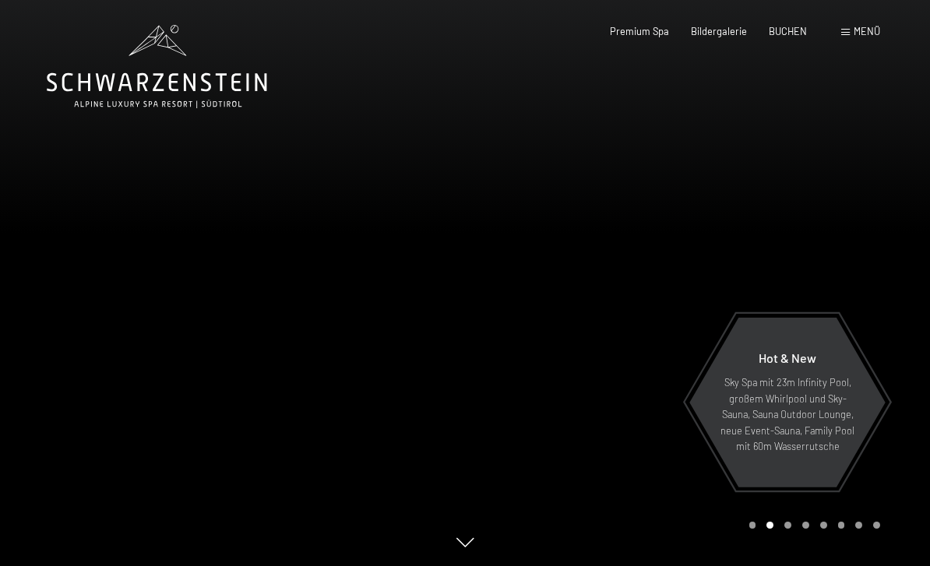
click at [801, 34] on span "BUCHEN" at bounding box center [788, 31] width 38 height 12
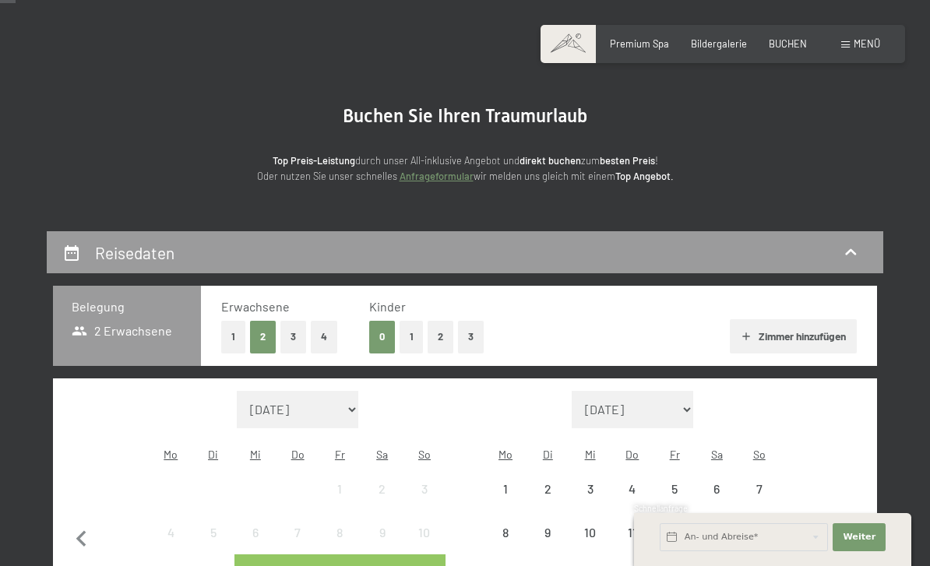
scroll to position [121, 0]
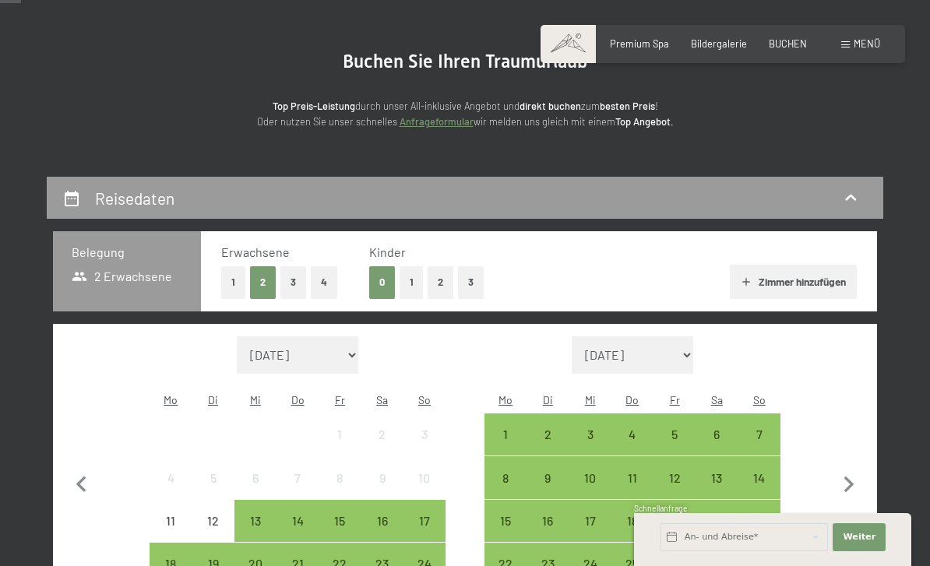
click at [442, 281] on button "2" at bounding box center [441, 282] width 26 height 32
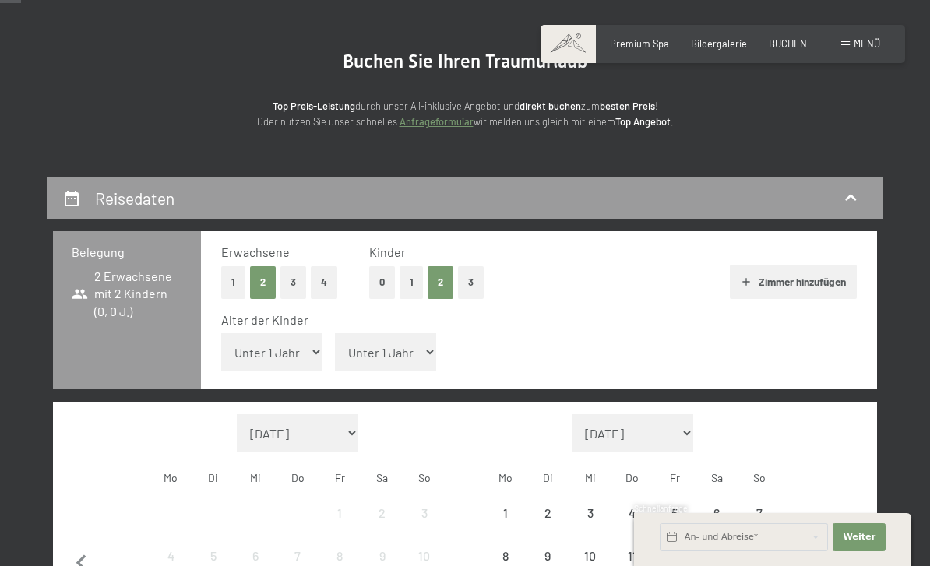
click at [283, 352] on select "Unter 1 Jahr 1 Jahr 2 Jahre 3 Jahre 4 Jahre 5 Jahre 6 Jahre 7 Jahre 8 Jahre 9 J…" at bounding box center [271, 351] width 101 height 37
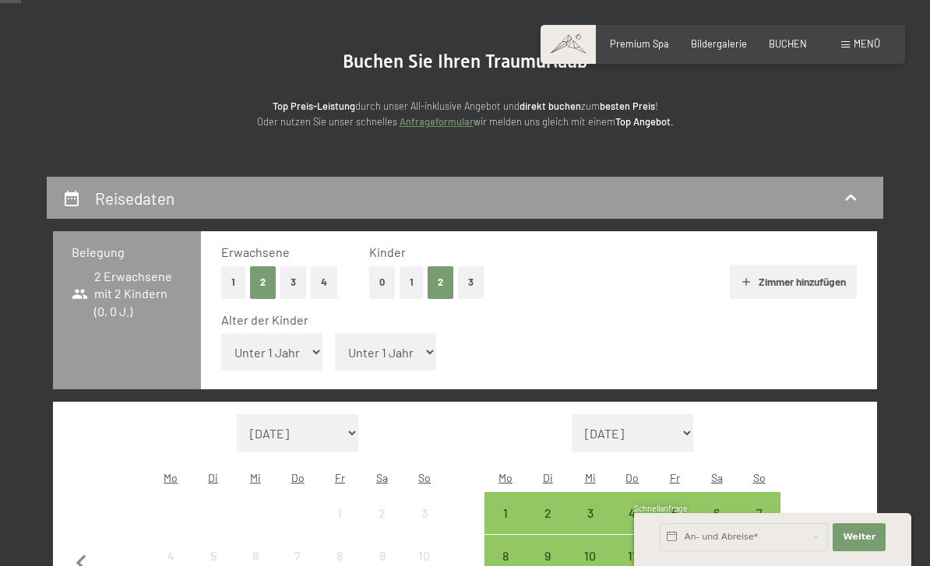
select select "2"
click at [396, 336] on span "Einwilligung Marketing*" at bounding box center [378, 328] width 129 height 16
click at [306, 336] on input "Einwilligung Marketing*" at bounding box center [299, 328] width 16 height 16
click at [404, 336] on span "Einwilligung Marketing*" at bounding box center [378, 328] width 129 height 16
click at [306, 336] on input "Einwilligung Marketing*" at bounding box center [299, 328] width 16 height 16
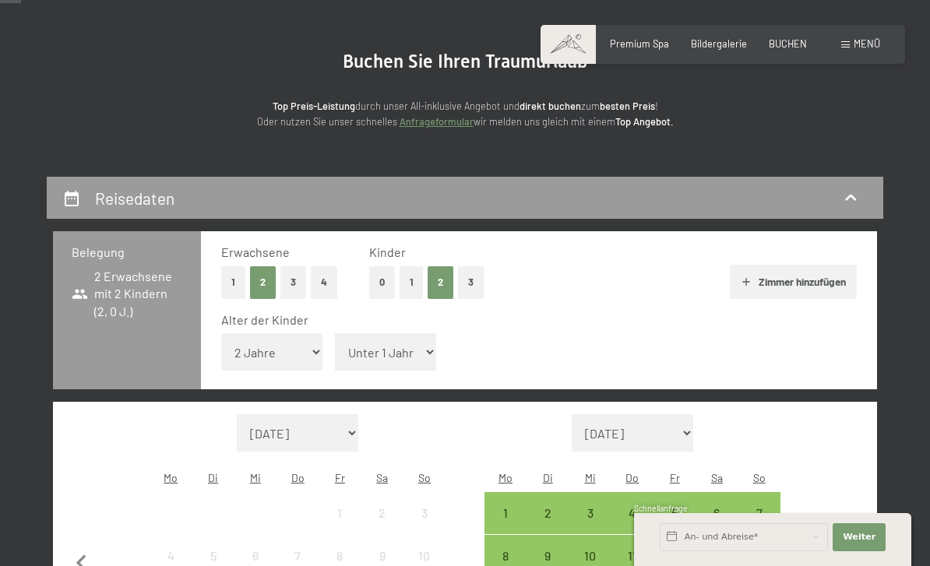
click at [386, 336] on span "Einwilligung Marketing*" at bounding box center [378, 328] width 129 height 16
click at [306, 336] on input "Einwilligung Marketing*" at bounding box center [299, 328] width 16 height 16
checkbox input "false"
click at [396, 338] on select "Unter 1 Jahr 1 Jahr 2 Jahre 3 Jahre 4 Jahre 5 Jahre 6 Jahre 7 Jahre 8 Jahre 9 J…" at bounding box center [385, 351] width 101 height 37
select select "6"
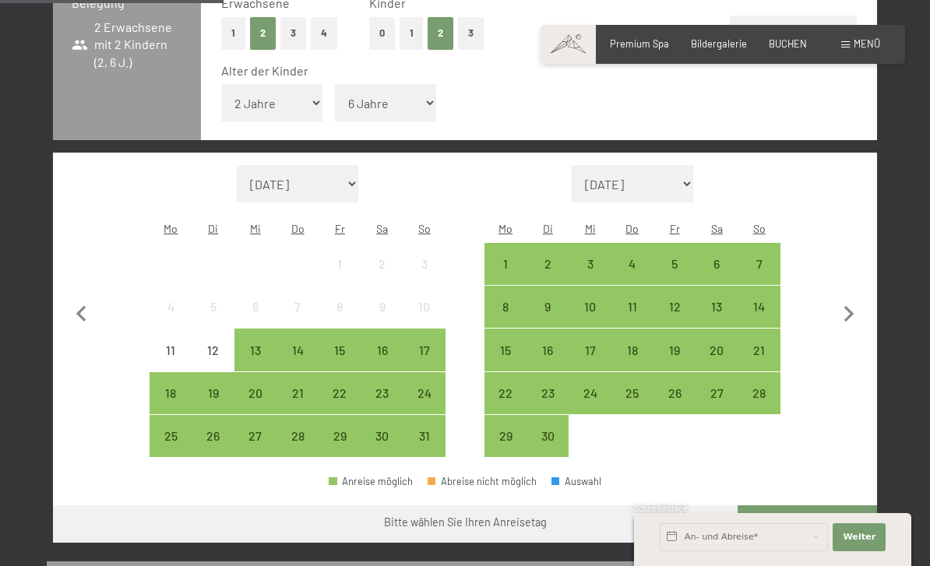
scroll to position [371, 0]
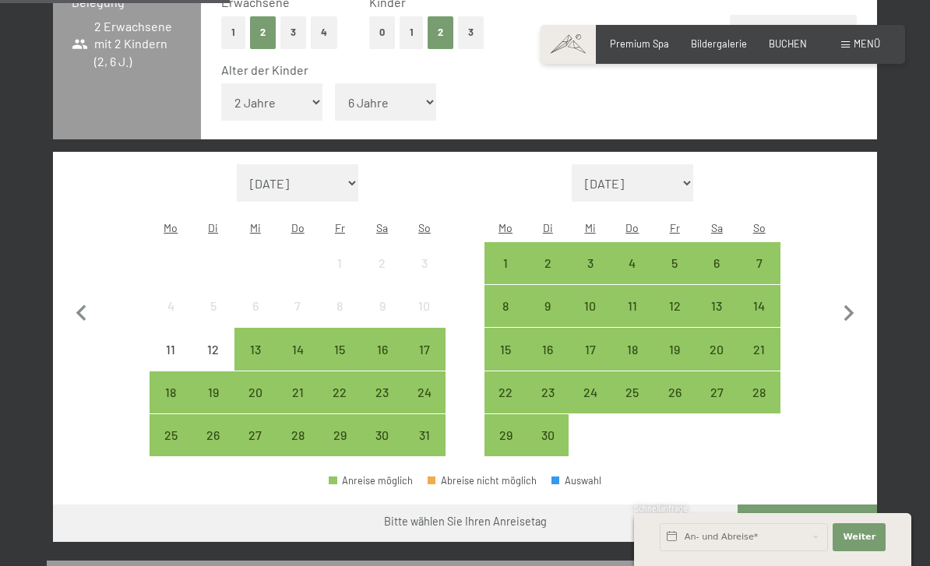
click at [592, 257] on div "3" at bounding box center [589, 276] width 39 height 39
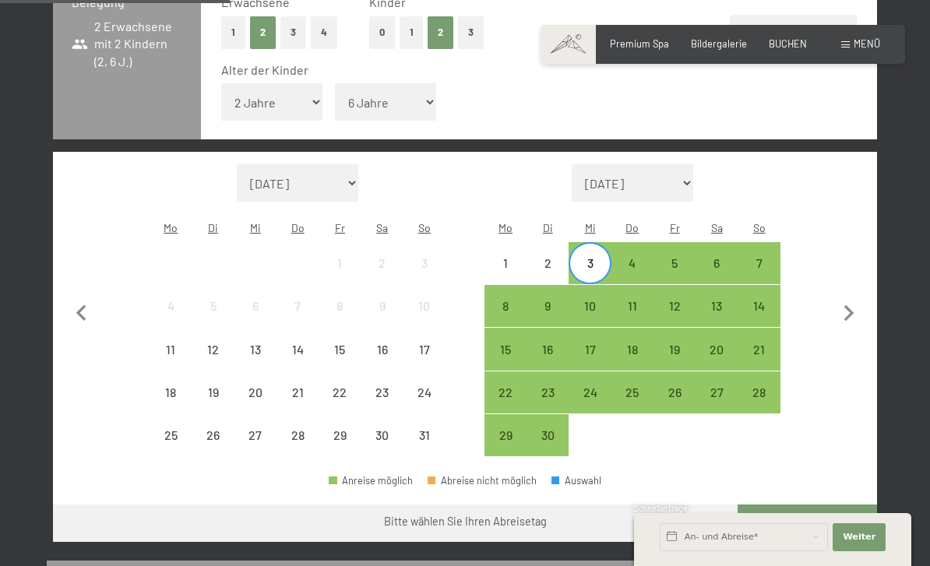
click at [551, 300] on div "9" at bounding box center [547, 319] width 39 height 39
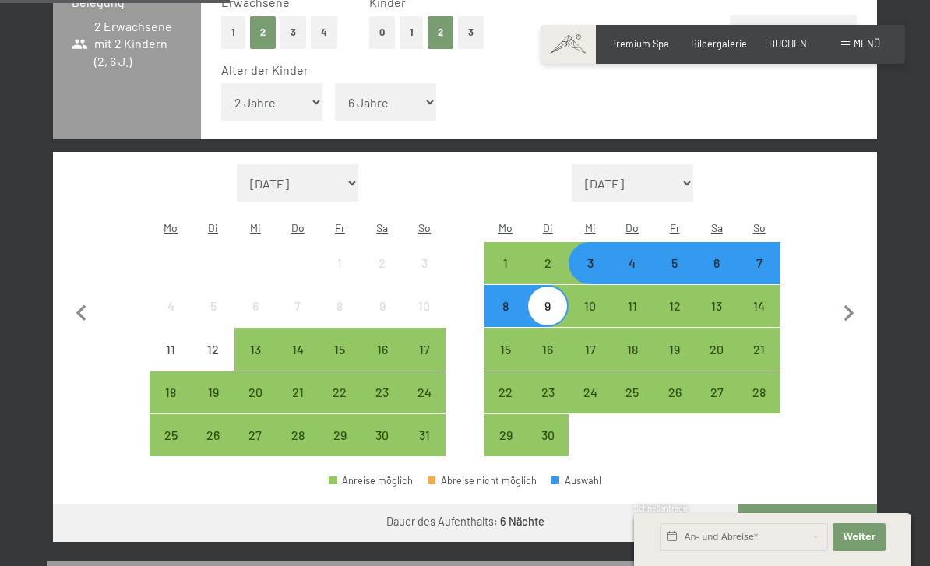
click at [804, 505] on button "Weiter zu „Zimmer“" at bounding box center [807, 523] width 139 height 37
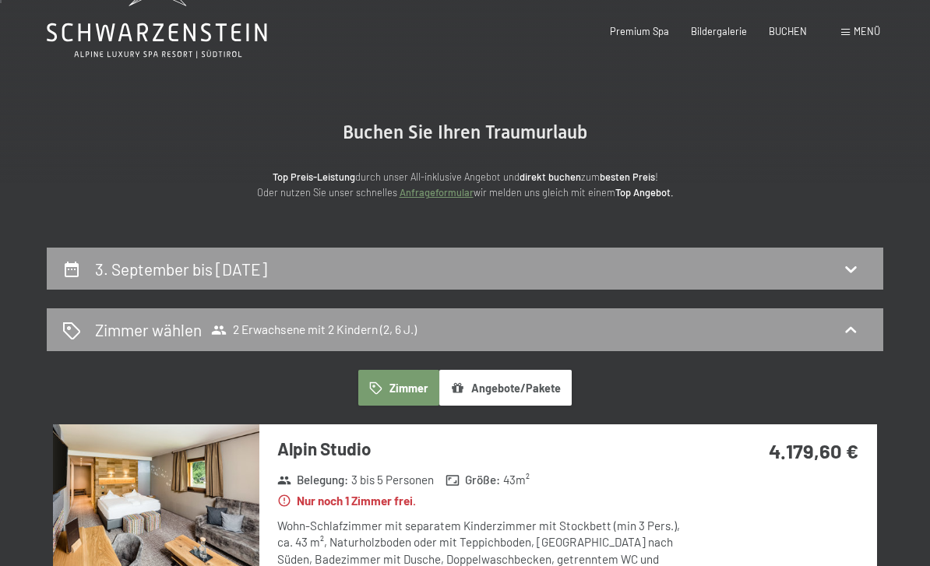
scroll to position [0, 0]
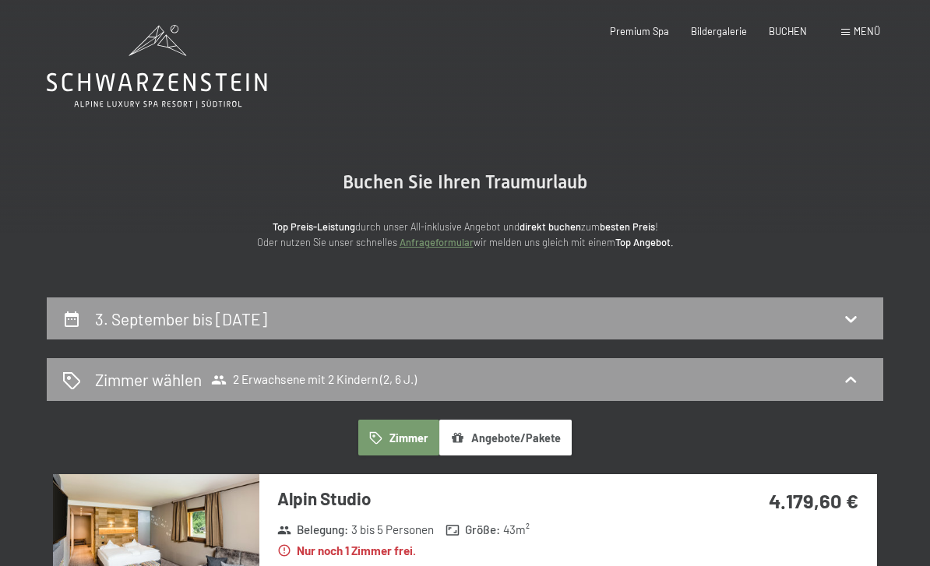
click at [375, 311] on div "3. September bis 9. September 2025" at bounding box center [465, 319] width 806 height 23
select select "2"
select select "6"
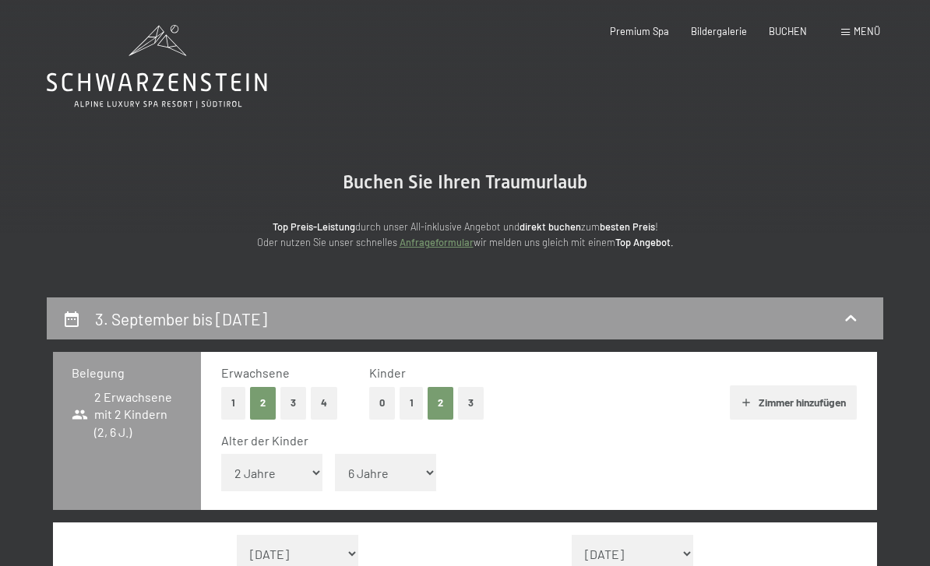
scroll to position [296, 0]
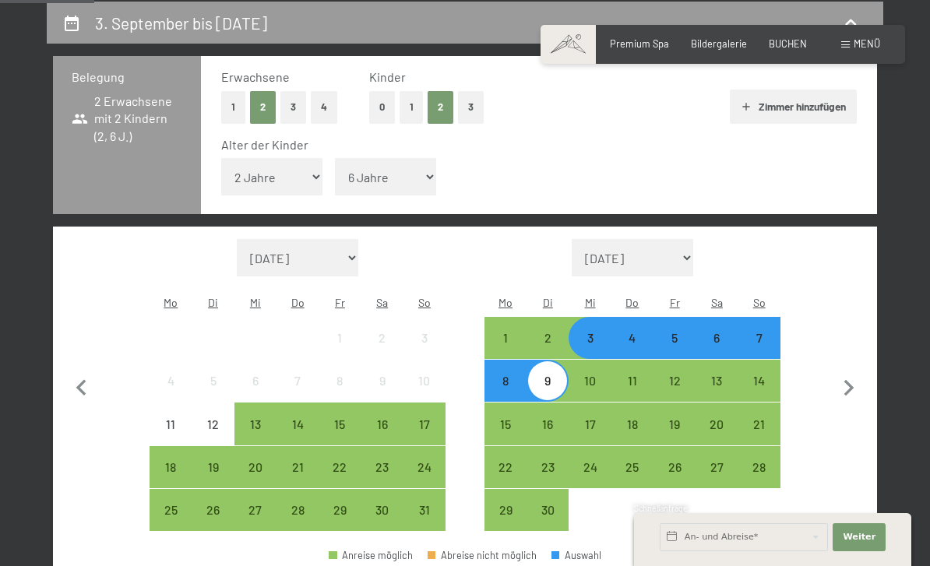
click at [640, 319] on div "4" at bounding box center [632, 338] width 39 height 39
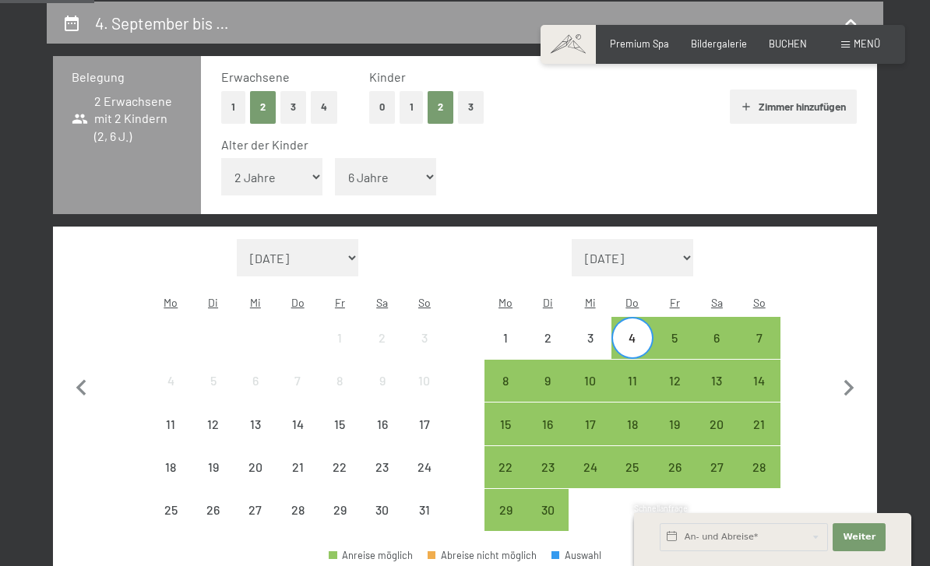
click at [549, 375] on div "9" at bounding box center [547, 394] width 39 height 39
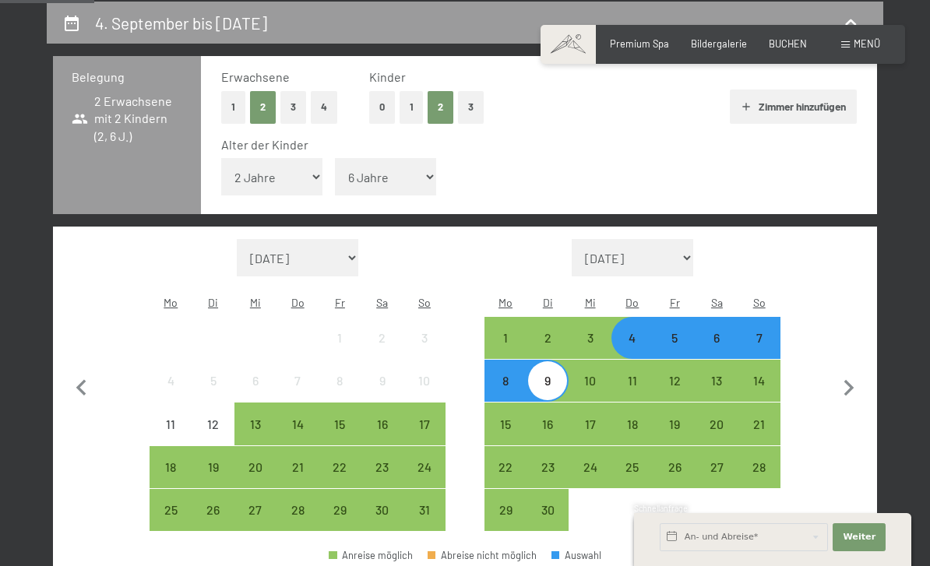
click at [631, 332] on div "4" at bounding box center [632, 351] width 39 height 39
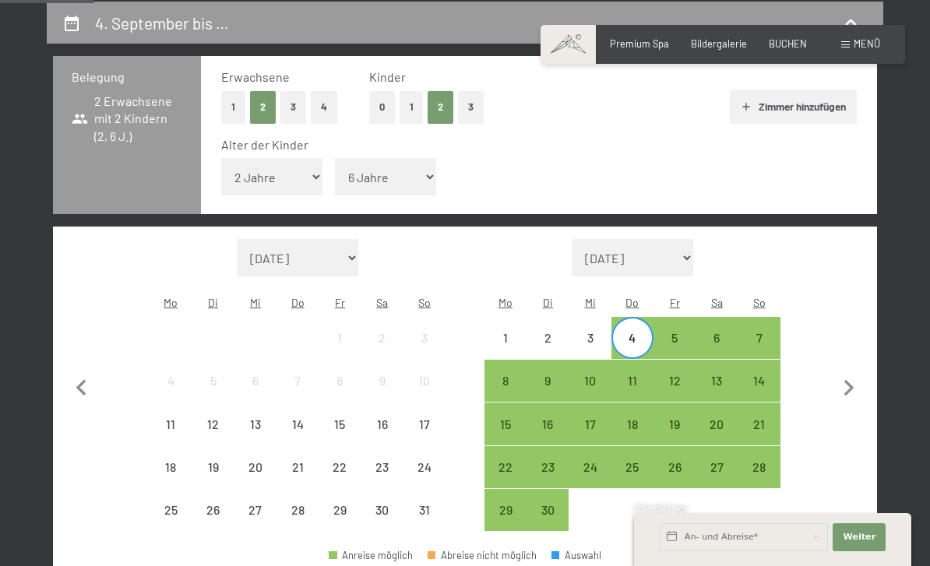
click at [593, 375] on div "10" at bounding box center [589, 394] width 39 height 39
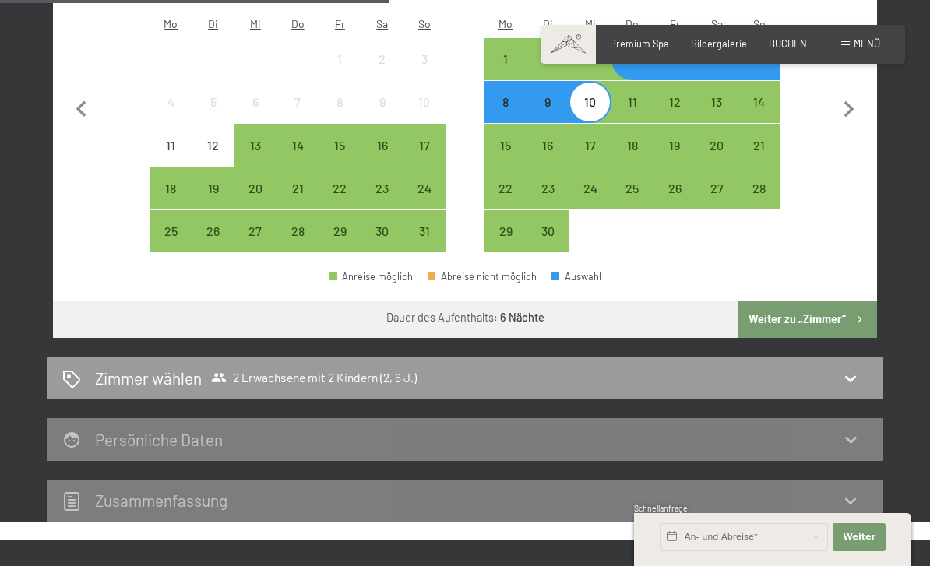
click at [814, 301] on button "Weiter zu „Zimmer“" at bounding box center [807, 319] width 139 height 37
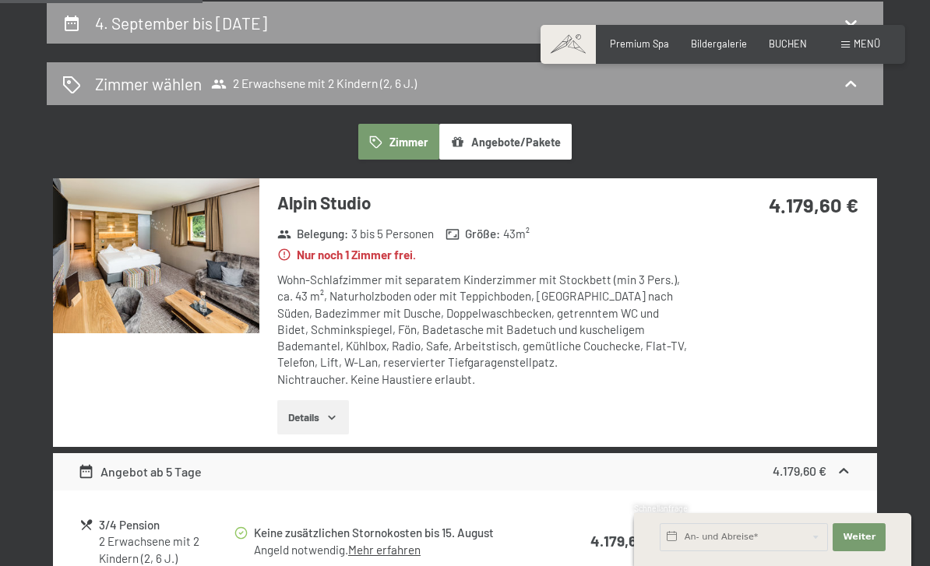
click at [711, 481] on div "Angebot ab 5 Tage 4.179,60 €" at bounding box center [465, 471] width 824 height 37
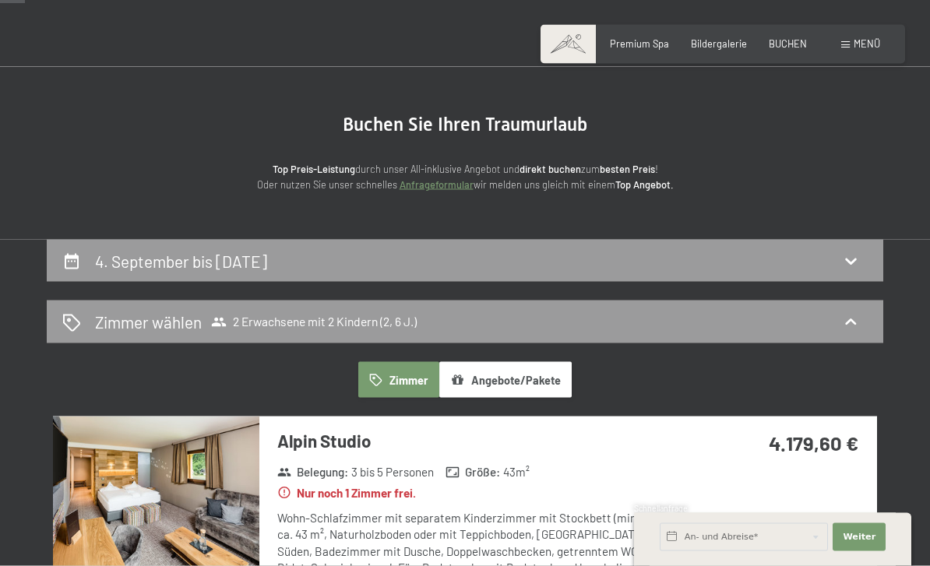
scroll to position [0, 0]
